Goal: Task Accomplishment & Management: Use online tool/utility

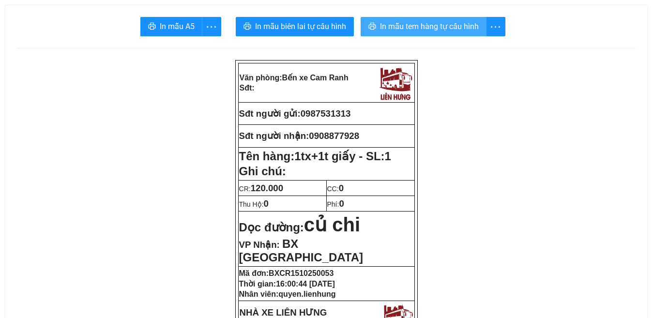
click at [417, 23] on span "In mẫu tem hàng tự cấu hình" at bounding box center [429, 26] width 99 height 12
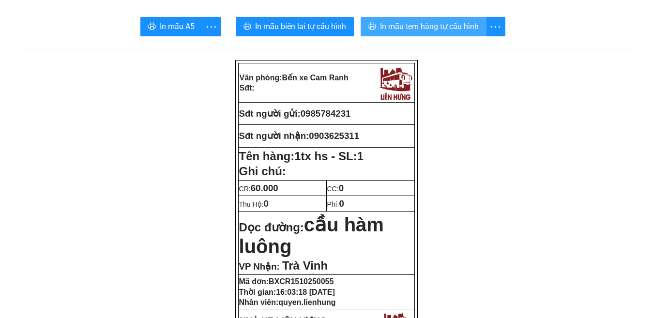
click at [438, 23] on span "In mẫu tem hàng tự cấu hình" at bounding box center [429, 26] width 99 height 12
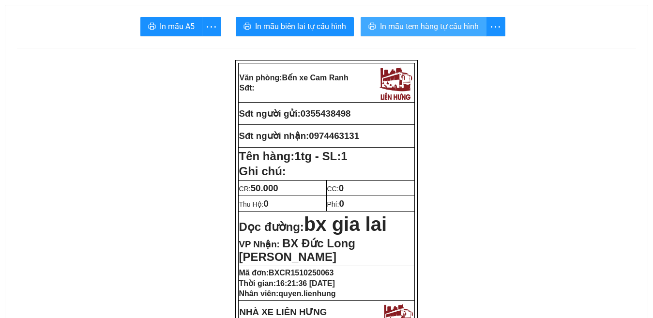
click at [425, 30] on span "In mẫu tem hàng tự cấu hình" at bounding box center [429, 26] width 99 height 12
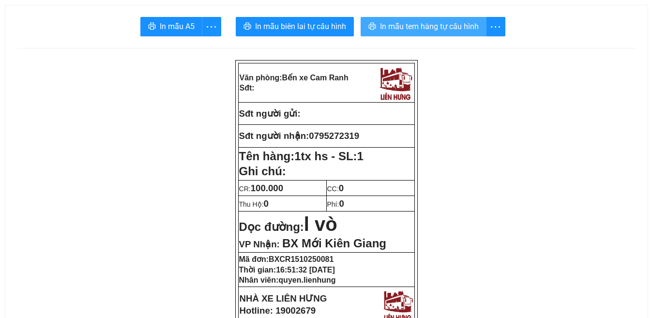
click at [423, 28] on span "In mẫu tem hàng tự cấu hình" at bounding box center [429, 26] width 99 height 12
click at [443, 27] on span "In mẫu tem hàng tự cấu hình" at bounding box center [429, 26] width 99 height 12
